Goal: Contribute content: Contribute content

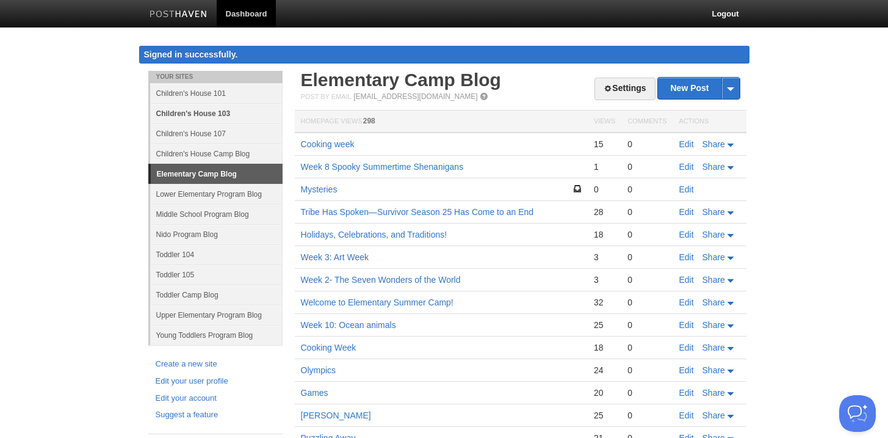
click at [186, 117] on link "Children's House 103" at bounding box center [216, 113] width 132 height 20
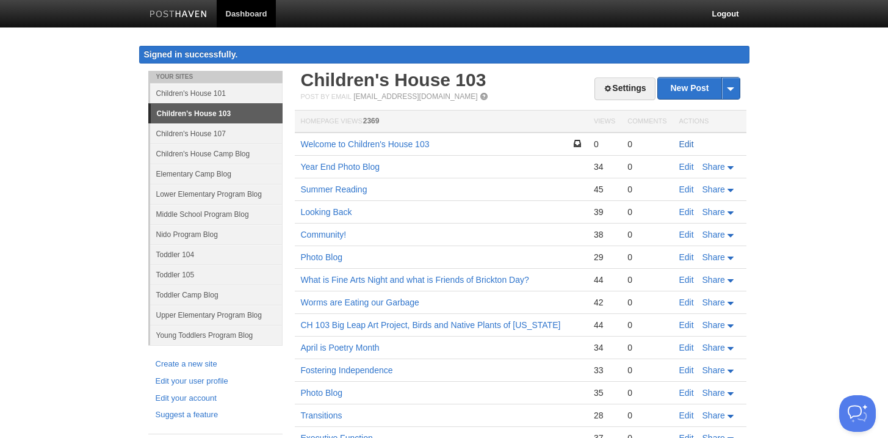
click at [689, 142] on link "Edit" at bounding box center [686, 144] width 15 height 10
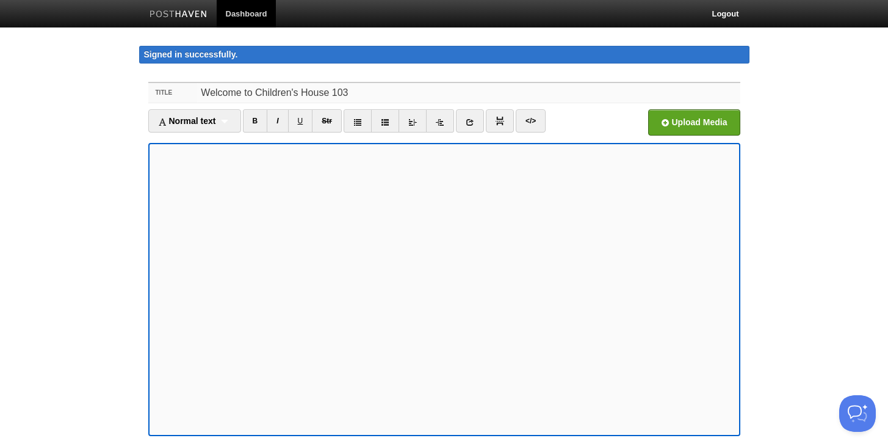
click at [330, 93] on input "Welcome to Children's House 103" at bounding box center [468, 93] width 543 height 20
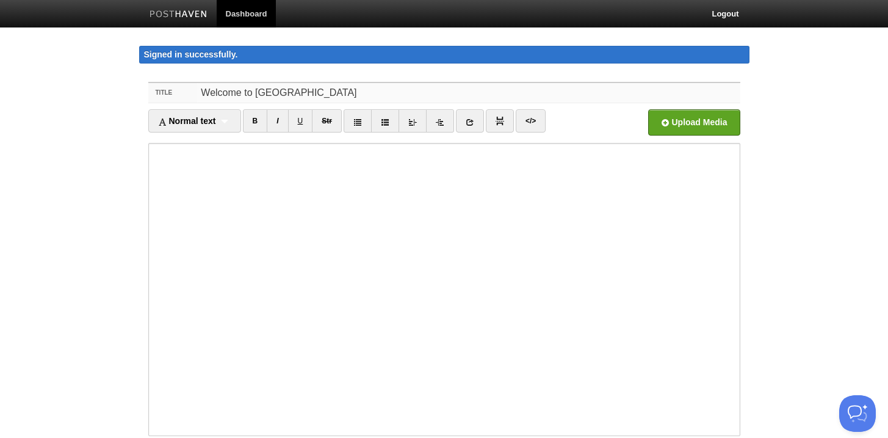
type input "Welcome to [GEOGRAPHIC_DATA]"
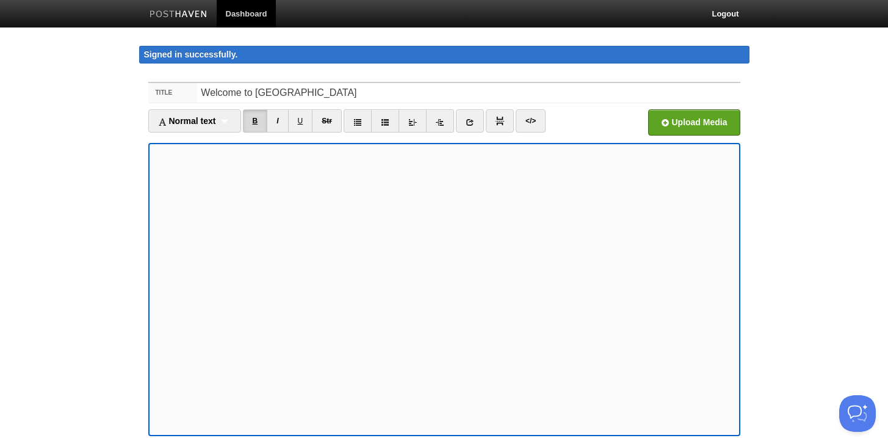
click at [263, 118] on link "B" at bounding box center [255, 120] width 25 height 23
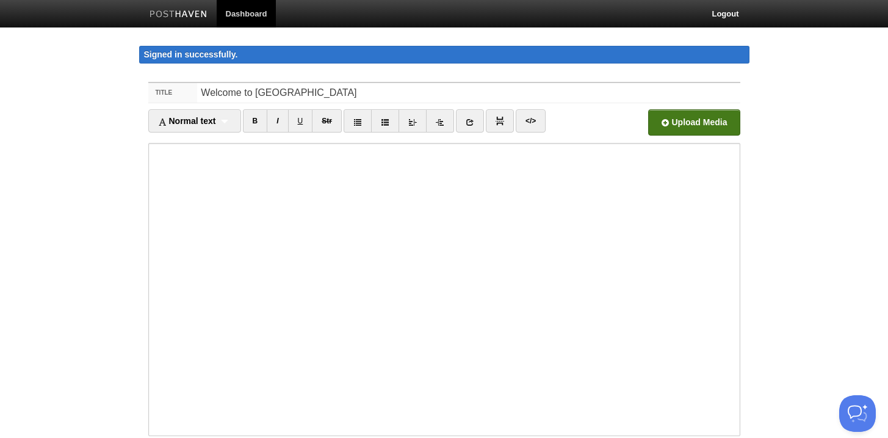
click at [653, 118] on input "file" at bounding box center [325, 126] width 924 height 62
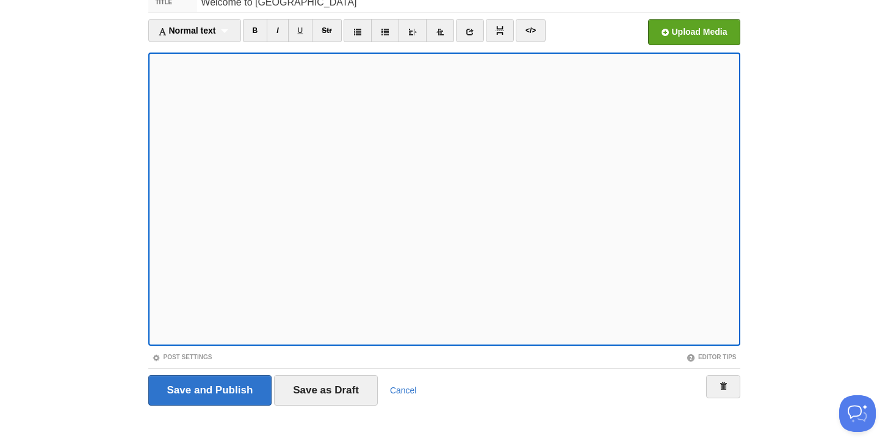
scroll to position [103, 0]
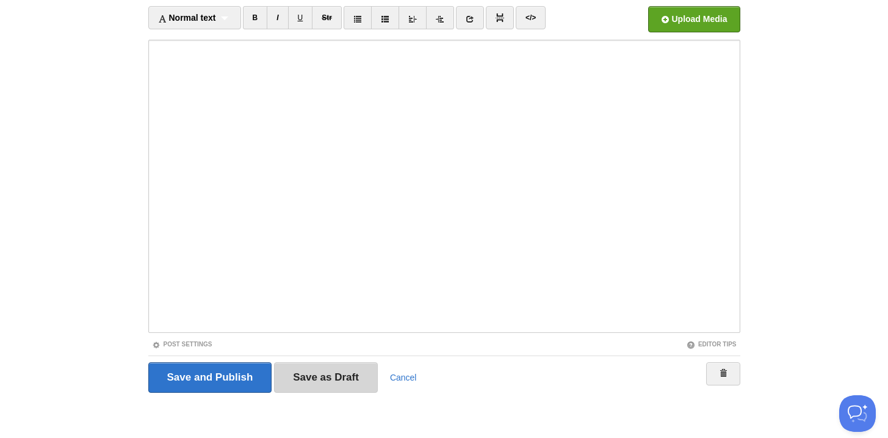
click at [328, 379] on input "Save as Draft" at bounding box center [326, 377] width 104 height 31
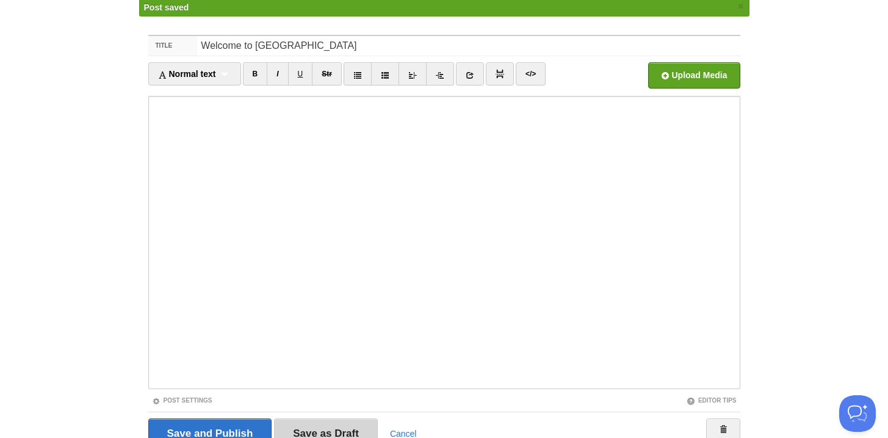
scroll to position [71, 0]
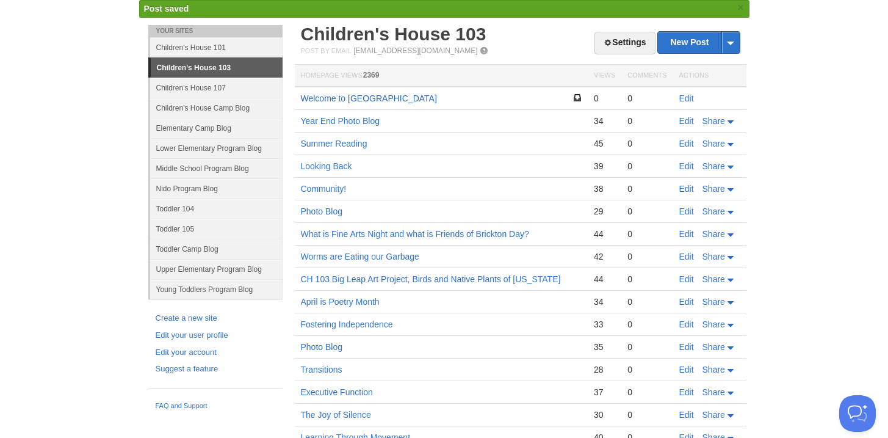
click at [350, 96] on link "Welcome to [GEOGRAPHIC_DATA]" at bounding box center [369, 98] width 136 height 10
